Goal: Navigation & Orientation: Find specific page/section

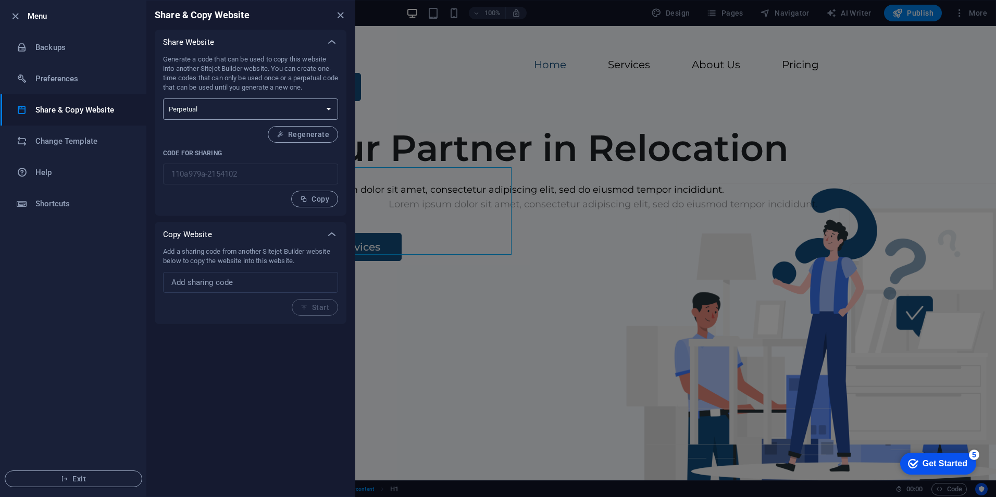
click at [234, 110] on select "One-time Perpetual" at bounding box center [250, 108] width 175 height 21
click at [0, 0] on h6 "Preferences" at bounding box center [0, 0] width 0 height 0
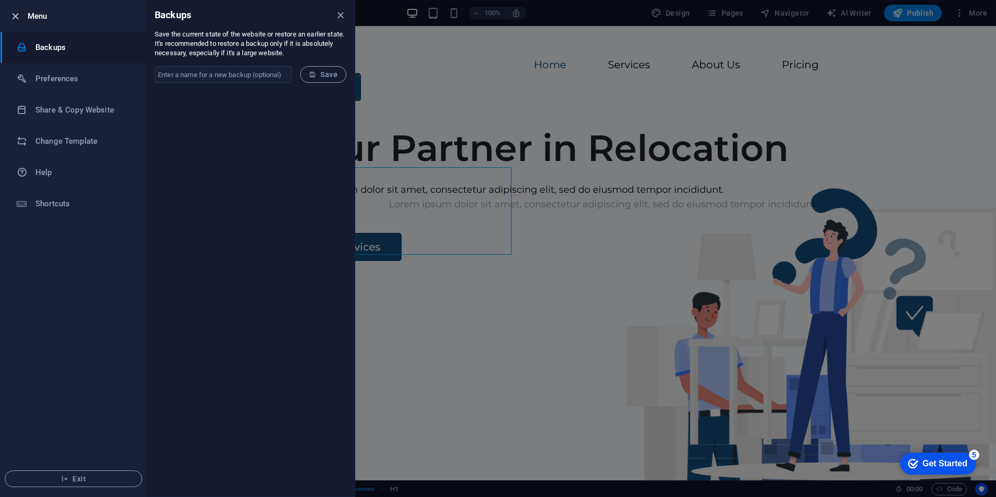
click at [17, 16] on icon "button" at bounding box center [15, 16] width 12 height 12
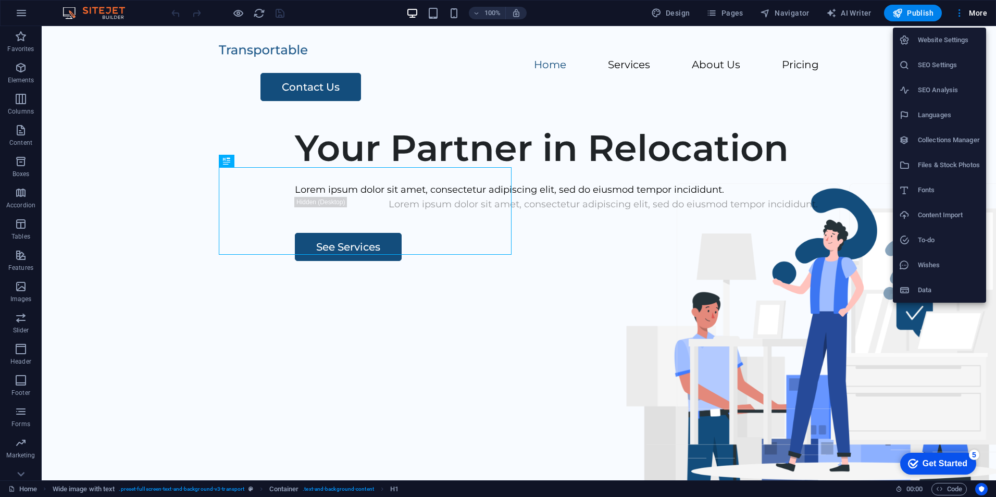
click at [944, 35] on h6 "Website Settings" at bounding box center [949, 40] width 62 height 13
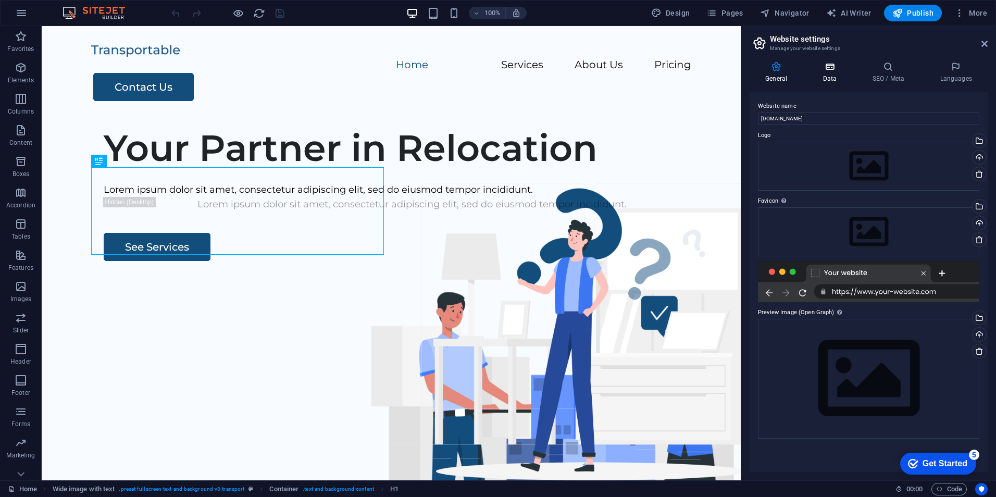
click at [824, 72] on h4 "Data" at bounding box center [831, 72] width 49 height 22
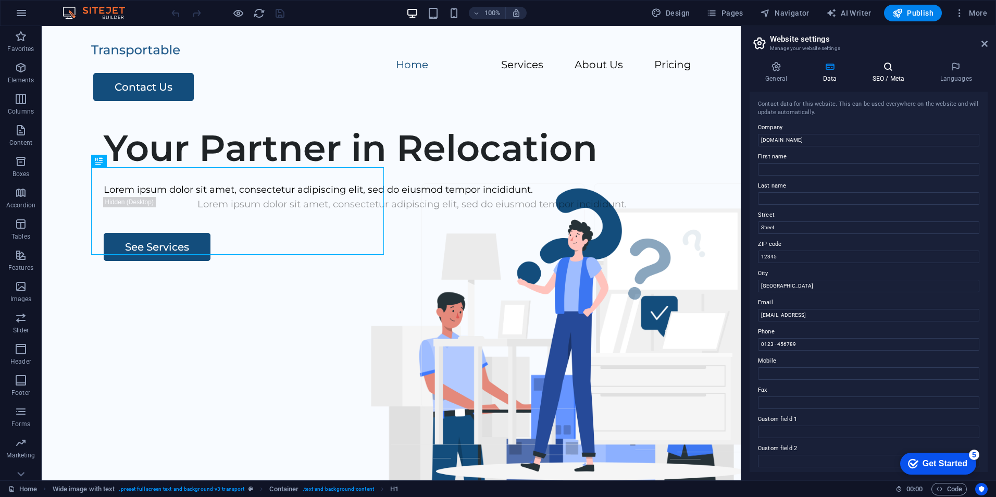
click at [890, 70] on icon at bounding box center [889, 66] width 64 height 10
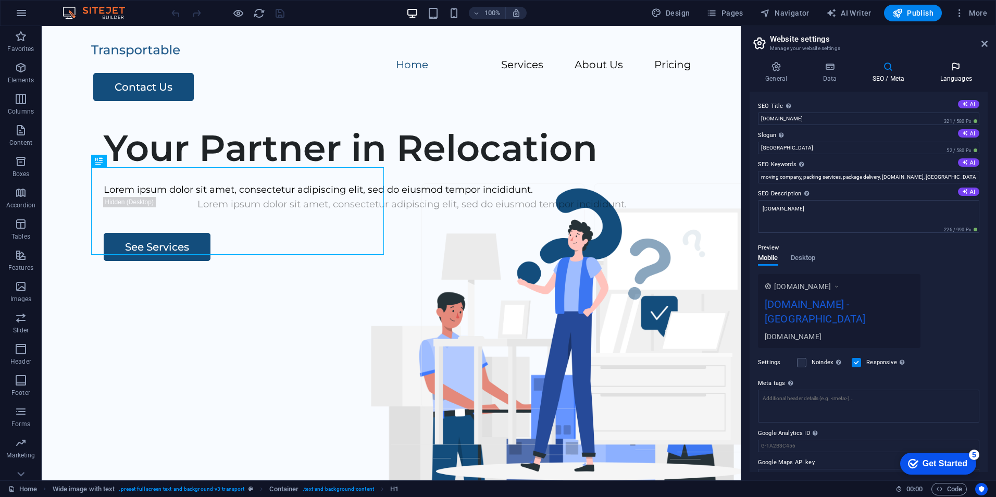
click at [957, 76] on h4 "Languages" at bounding box center [956, 72] width 64 height 22
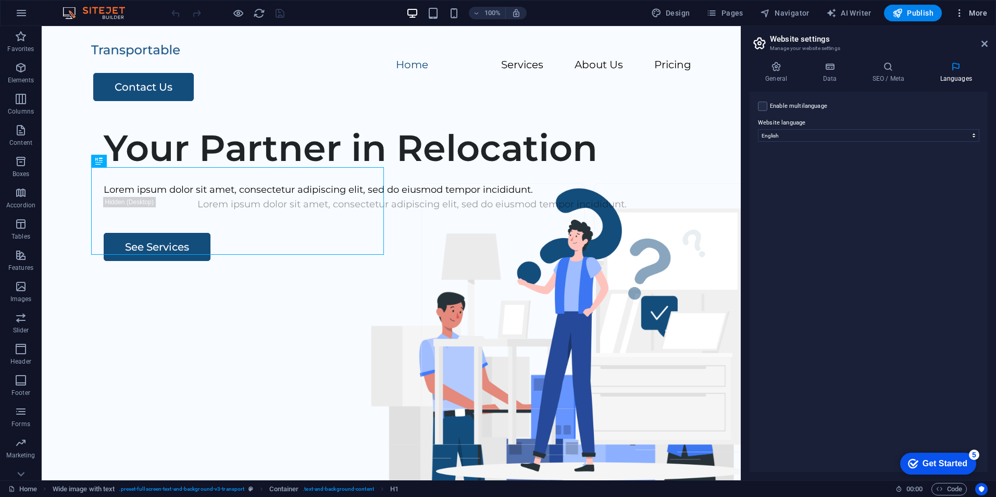
click at [974, 14] on span "More" at bounding box center [971, 13] width 33 height 10
click at [937, 63] on h6 "SEO Settings" at bounding box center [949, 65] width 62 height 13
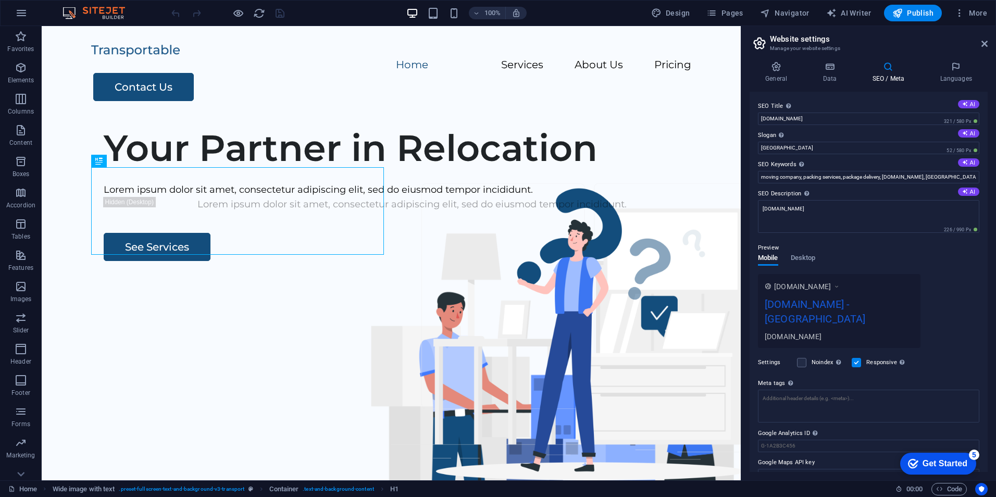
scroll to position [18, 0]
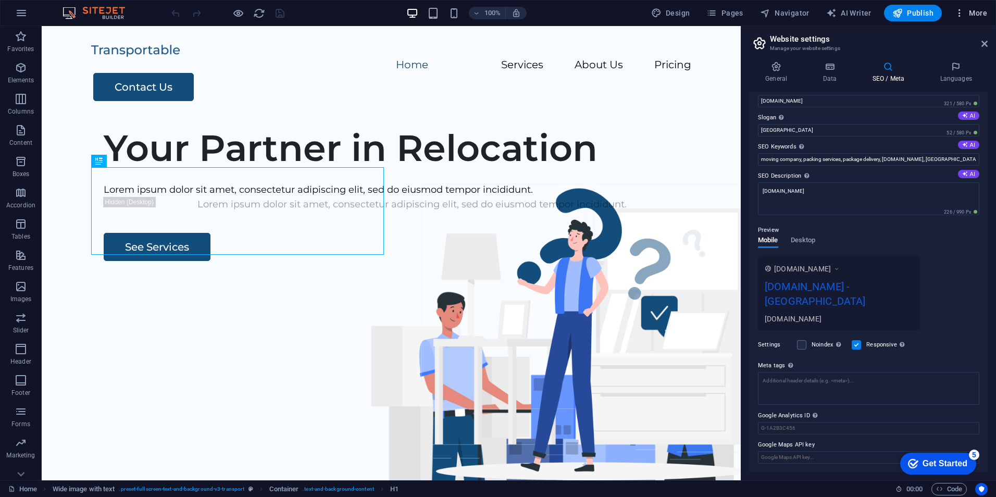
click at [971, 11] on span "More" at bounding box center [971, 13] width 33 height 10
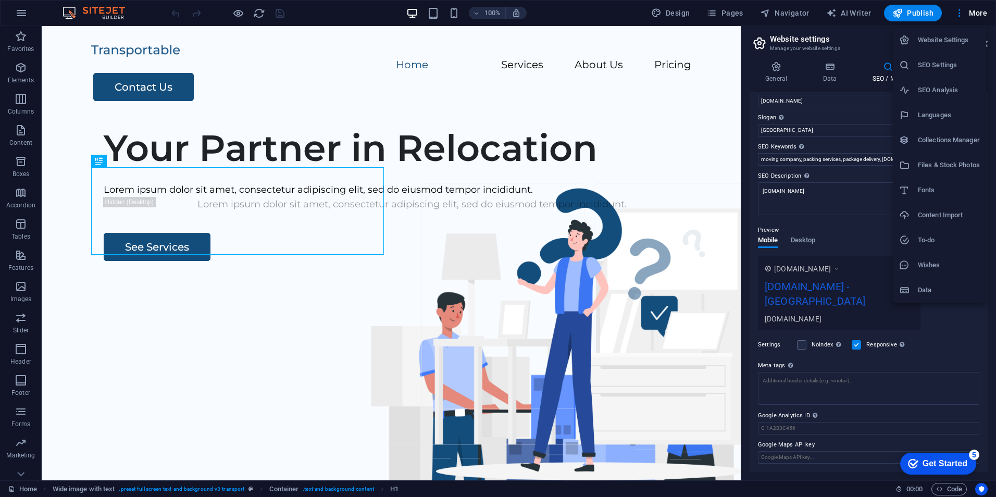
click at [936, 292] on h6 "Data" at bounding box center [949, 290] width 62 height 13
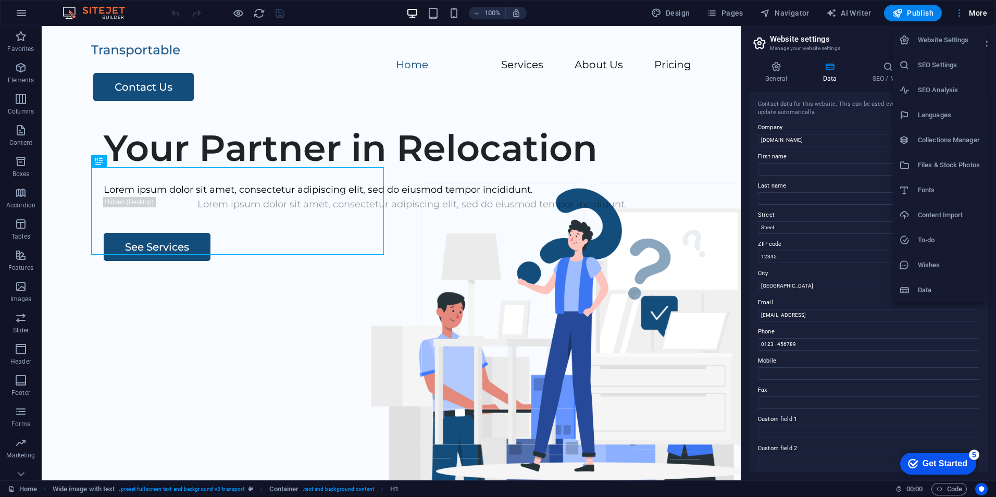
click at [21, 13] on div at bounding box center [498, 248] width 996 height 497
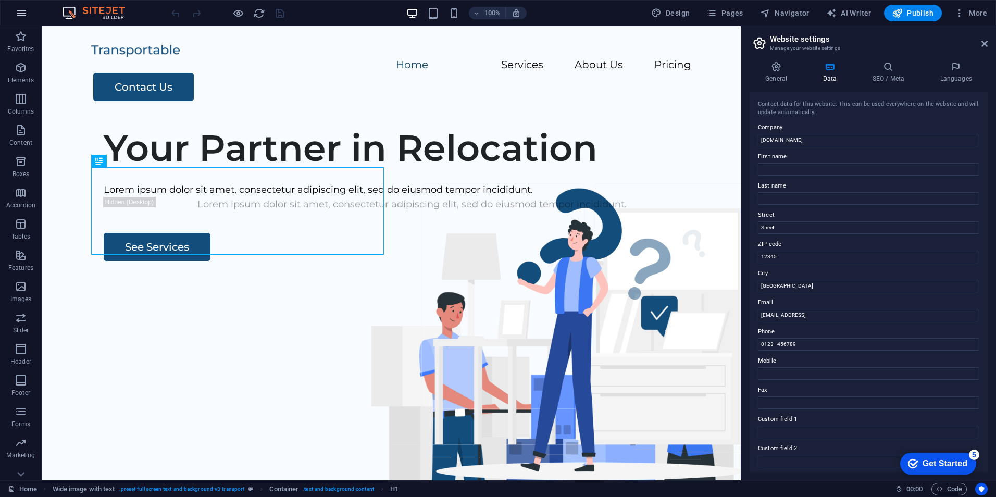
click at [15, 8] on button "button" at bounding box center [21, 13] width 25 height 25
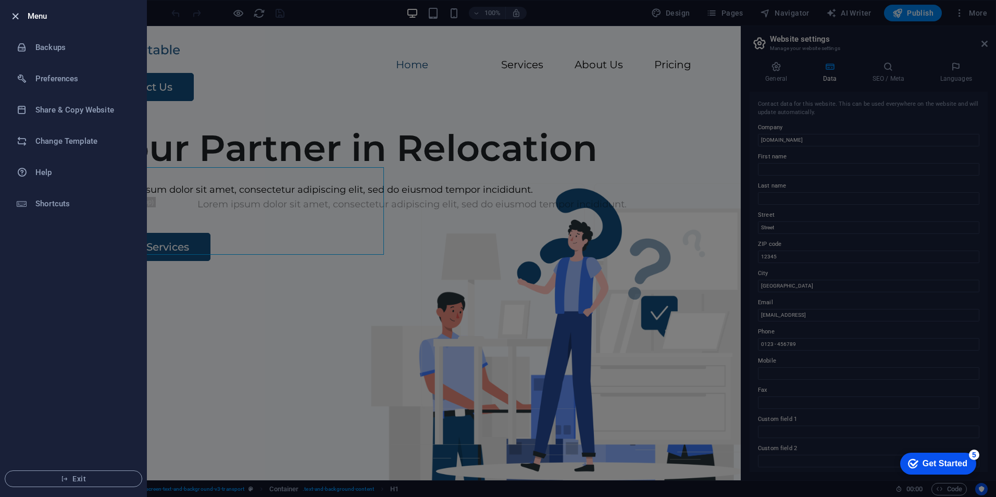
click at [18, 16] on icon "button" at bounding box center [15, 16] width 12 height 12
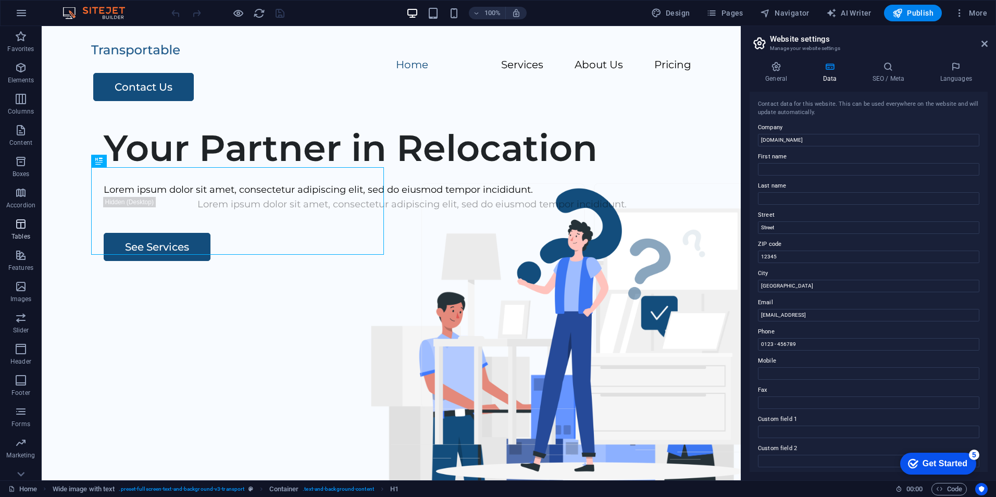
scroll to position [15, 0]
click at [18, 27] on icon at bounding box center [21, 32] width 15 height 15
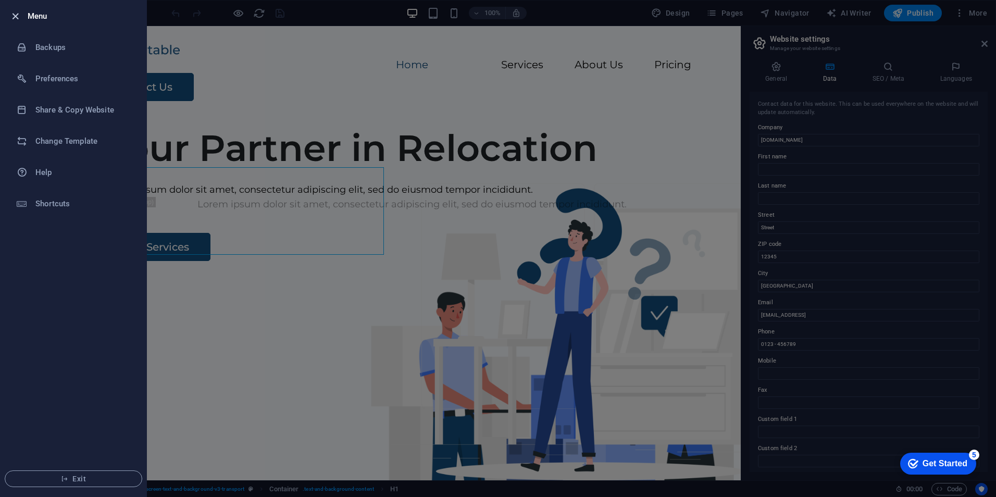
click at [15, 17] on icon "button" at bounding box center [15, 16] width 12 height 12
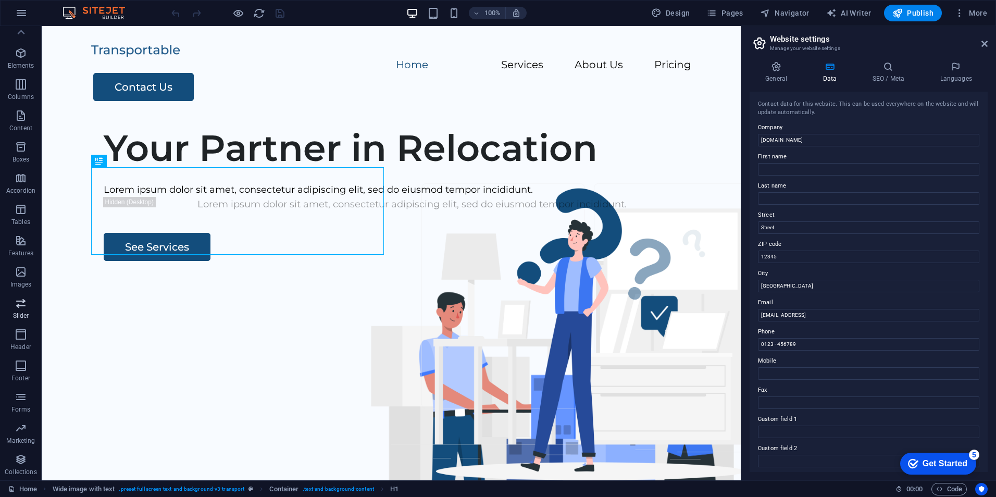
scroll to position [15, 0]
